Goal: Learn about a topic

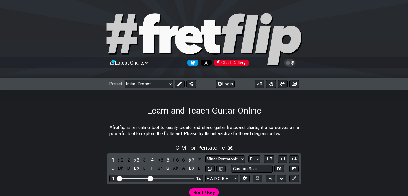
select select "E"
click at [224, 84] on button "Login" at bounding box center [225, 84] width 19 height 8
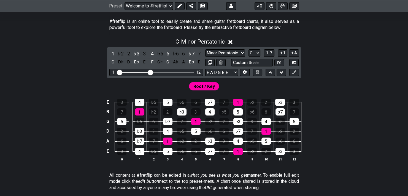
scroll to position [66, 0]
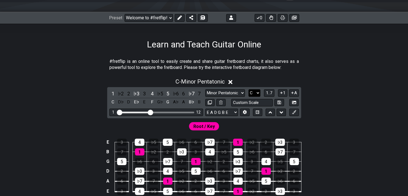
click at [255, 91] on select "A♭ A A♯ B♭ B C C♯ D♭ D D♯ E♭ E F F♯ G♭ G G♯" at bounding box center [254, 92] width 12 height 7
select select "E"
click at [248, 89] on select "A♭ A A♯ B♭ B C C♯ D♭ D D♯ E♭ E F F♯ G♭ G G♯" at bounding box center [254, 92] width 12 height 7
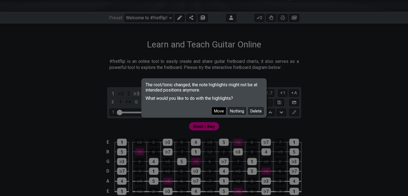
click at [220, 109] on button "Move" at bounding box center [219, 110] width 14 height 7
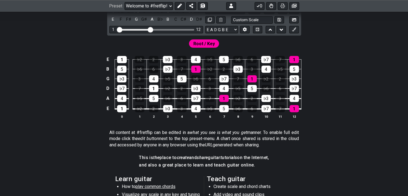
scroll to position [39, 0]
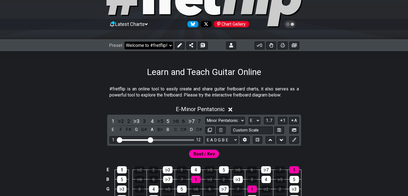
click at [164, 46] on select "Welcome to #fretflip! Initial Preset Custom Preset D Major Pentatonic / Shapes …" at bounding box center [148, 46] width 48 height 8
click at [124, 42] on select "Welcome to #fretflip! Initial Preset Custom Preset D Major Pentatonic / Shapes …" at bounding box center [148, 46] width 48 height 8
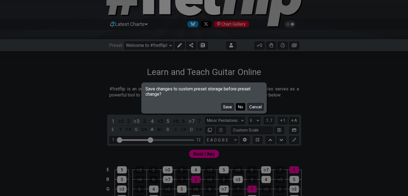
click at [238, 106] on button "No" at bounding box center [240, 106] width 9 height 7
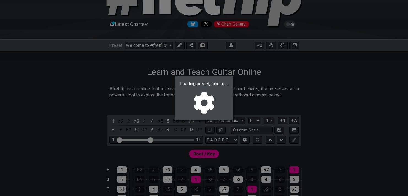
select select "/024N1ESDY"
select select "D"
select select "Major Pentatonic"
select select "D"
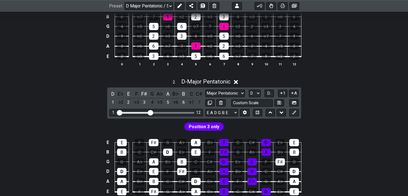
scroll to position [193, 0]
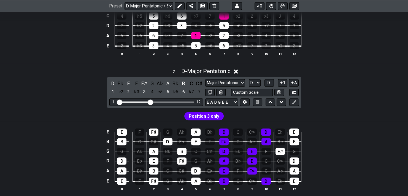
click at [263, 88] on div "Major Pentatonic New Scale Minor Pentatonic Major Pentatonic Minor Blues Major …" at bounding box center [252, 87] width 94 height 17
click at [243, 83] on select "Major Pentatonic New Scale Minor Pentatonic Major Pentatonic Minor Blues Major …" at bounding box center [225, 82] width 40 height 7
click at [271, 67] on div "2 . D - Major Pentatonic" at bounding box center [204, 69] width 408 height 10
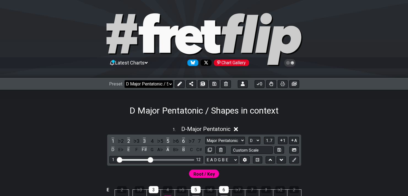
click at [169, 83] on select "Welcome to #fretflip! Initial Preset Custom Preset D Major Pentatonic / Shapes …" at bounding box center [148, 84] width 48 height 8
click at [124, 80] on select "Welcome to #fretflip! Initial Preset Custom Preset D Major Pentatonic / Shapes …" at bounding box center [148, 84] width 48 height 8
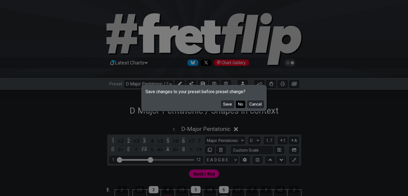
click at [242, 105] on button "No" at bounding box center [240, 103] width 9 height 7
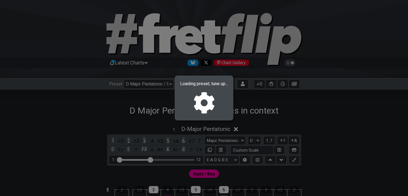
select select "/0245GX5DJ"
select select "D"
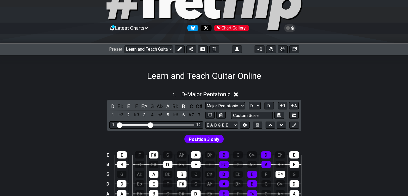
scroll to position [66, 0]
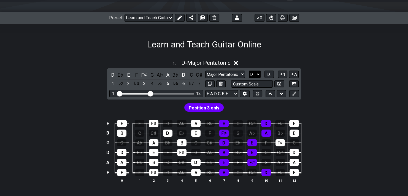
click at [257, 73] on select "A♭ A A♯ B♭ B C C♯ D♭ D D♯ E♭ E F F♯ G♭ G G♯" at bounding box center [255, 73] width 12 height 7
select select "E"
click at [249, 70] on select "A♭ A A♯ B♭ B C C♯ D♭ D D♯ E♭ E F F♯ G♭ G G♯" at bounding box center [255, 73] width 12 height 7
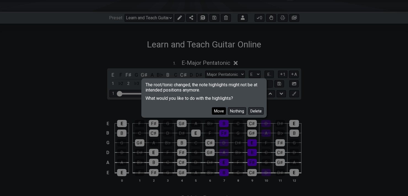
click at [221, 111] on button "Move" at bounding box center [219, 110] width 14 height 7
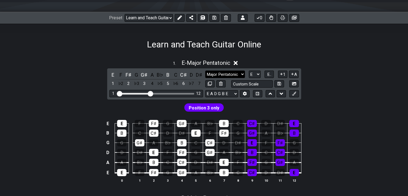
click at [222, 71] on select "Major Pentatonic New Scale Minor Pentatonic Major Pentatonic Minor Blues Major …" at bounding box center [225, 73] width 40 height 7
select select "Minor Pentatonic"
click at [205, 70] on select "Major Pentatonic New Scale Minor Pentatonic Major Pentatonic Minor Blues Major …" at bounding box center [225, 73] width 40 height 7
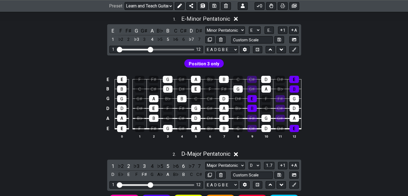
scroll to position [66, 0]
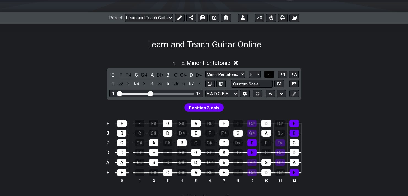
click at [269, 73] on span "E.." at bounding box center [269, 74] width 4 height 5
click at [269, 73] on span "1..7" at bounding box center [269, 74] width 7 height 5
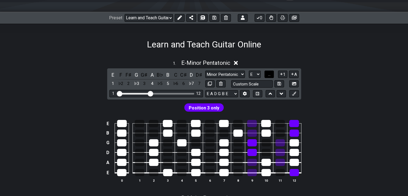
click at [270, 70] on button "..." at bounding box center [268, 73] width 9 height 7
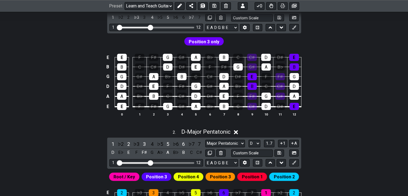
scroll to position [198, 0]
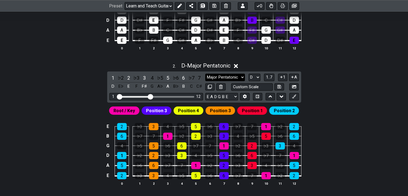
click at [217, 77] on select "Major Pentatonic Click to edit Minor Pentatonic Major Pentatonic Minor Blues Ma…" at bounding box center [225, 76] width 40 height 7
select select "Minor Pentatonic"
click at [205, 73] on select "Major Pentatonic Click to edit Minor Pentatonic Major Pentatonic Minor Blues Ma…" at bounding box center [225, 76] width 40 height 7
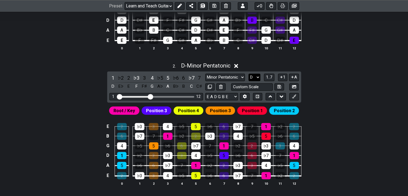
click at [250, 77] on select "A♭ A A♯ B♭ B C C♯ D♭ D D♯ E♭ E F F♯ G♭ G G♯" at bounding box center [254, 76] width 12 height 7
select select "E"
click at [248, 73] on select "A♭ A A♯ B♭ B C C♯ D♭ D D♯ E♭ E F F♯ G♭ G G♯" at bounding box center [254, 76] width 12 height 7
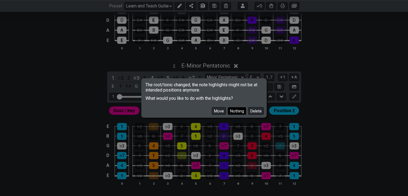
click at [240, 111] on button "Nothing" at bounding box center [237, 110] width 18 height 7
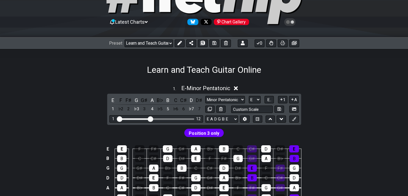
scroll to position [0, 0]
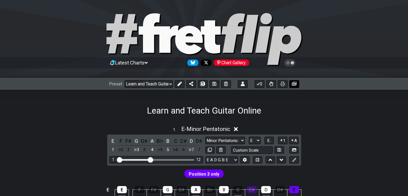
click at [291, 84] on button at bounding box center [294, 84] width 10 height 8
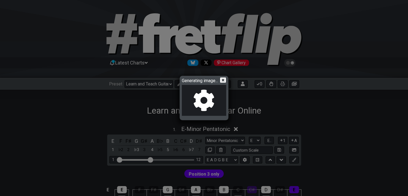
click at [225, 78] on icon at bounding box center [223, 79] width 6 height 5
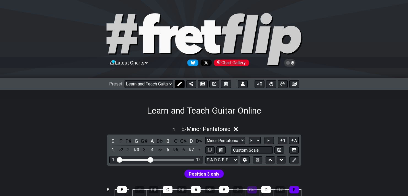
click at [180, 83] on icon at bounding box center [179, 83] width 4 height 4
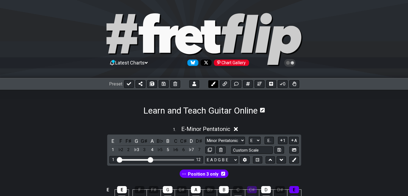
click at [215, 84] on button at bounding box center [213, 84] width 10 height 8
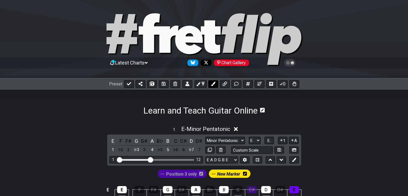
click at [215, 84] on button at bounding box center [213, 84] width 10 height 8
